Goal: Information Seeking & Learning: Learn about a topic

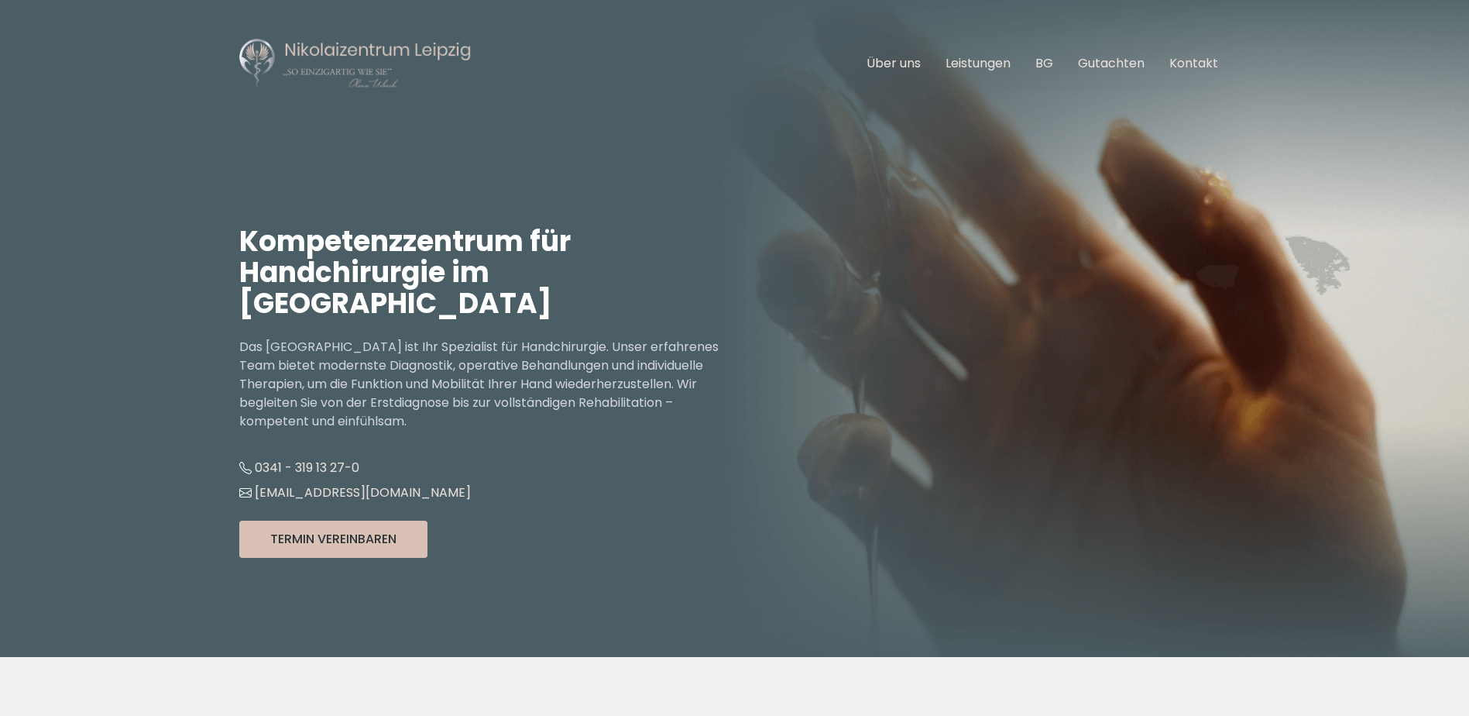
drag, startPoint x: 916, startPoint y: 57, endPoint x: 929, endPoint y: 57, distance: 12.4
click at [916, 57] on link "Über uns" at bounding box center [894, 63] width 54 height 18
